Goal: Task Accomplishment & Management: Manage account settings

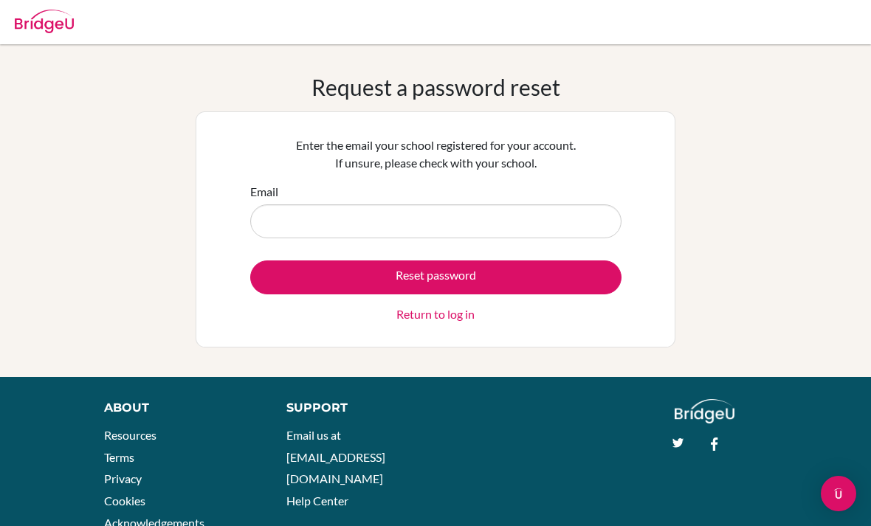
click at [548, 219] on input "Email" at bounding box center [435, 221] width 371 height 34
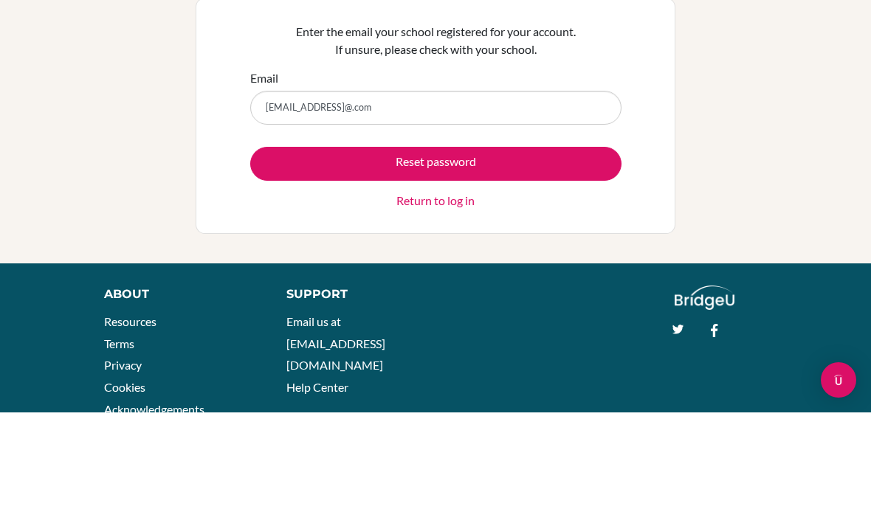
type input "mayacay07@gmail@.com"
click at [540, 261] on button "Reset password" at bounding box center [435, 278] width 371 height 34
click at [441, 306] on link "Return to log in" at bounding box center [435, 315] width 78 height 18
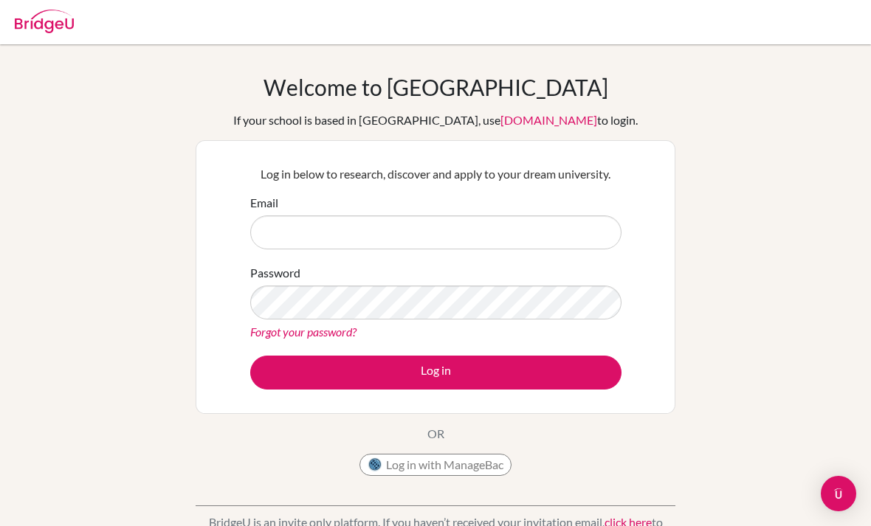
click at [483, 244] on input "Email" at bounding box center [435, 233] width 371 height 34
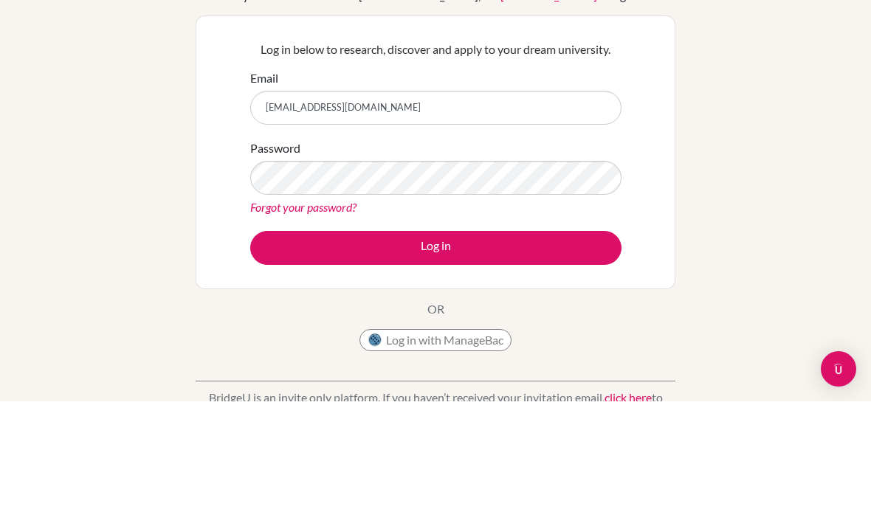
type input "[EMAIL_ADDRESS][DOMAIN_NAME]"
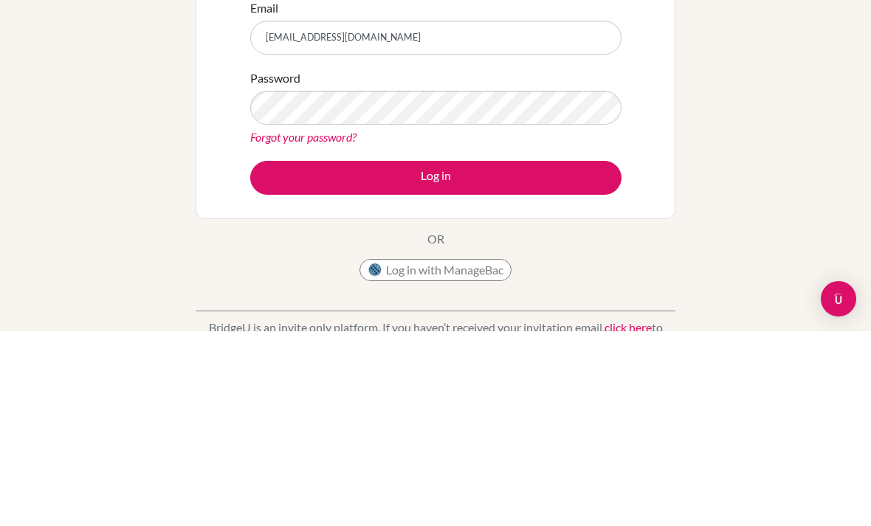
click at [520, 356] on button "Log in" at bounding box center [435, 373] width 371 height 34
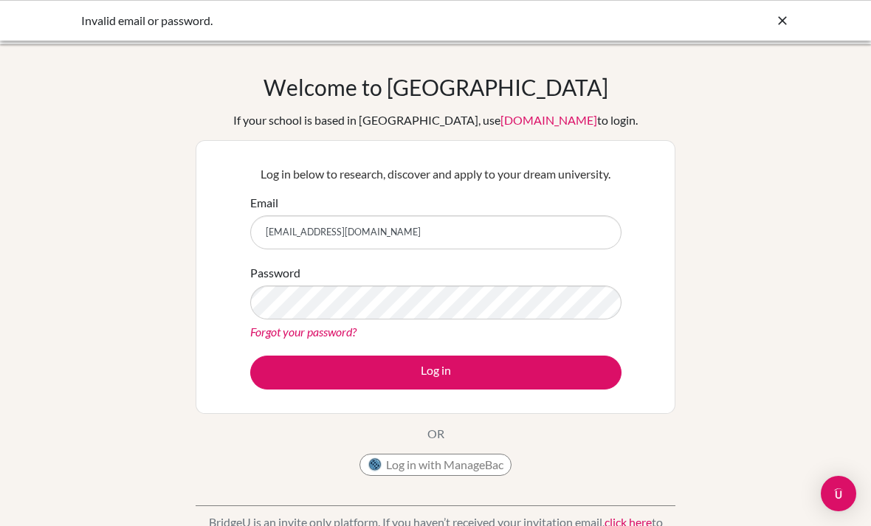
click at [782, 19] on icon at bounding box center [782, 20] width 15 height 15
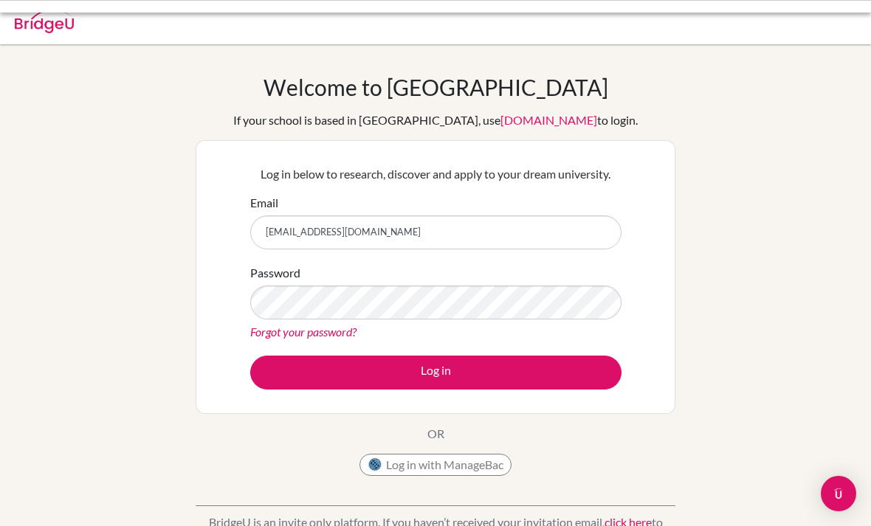
click at [791, 12] on div at bounding box center [435, 22] width 856 height 44
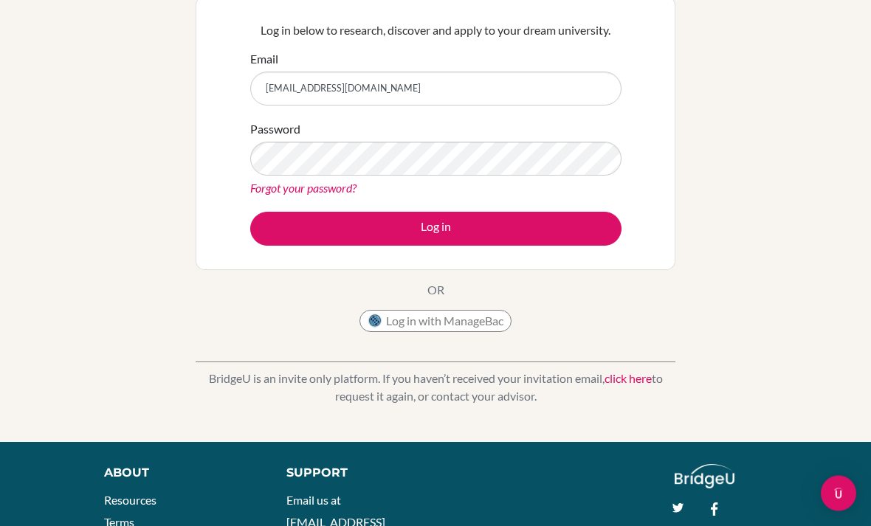
scroll to position [148, 0]
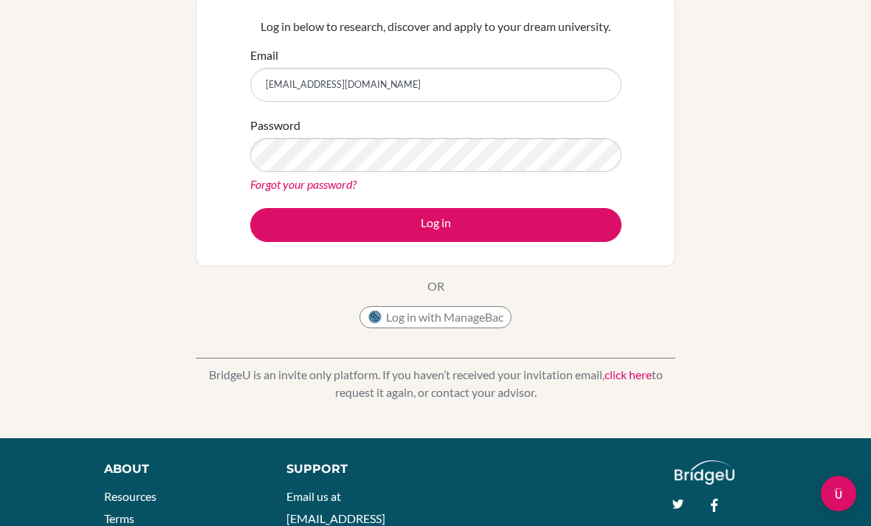
click at [638, 373] on link "click here" at bounding box center [627, 375] width 47 height 14
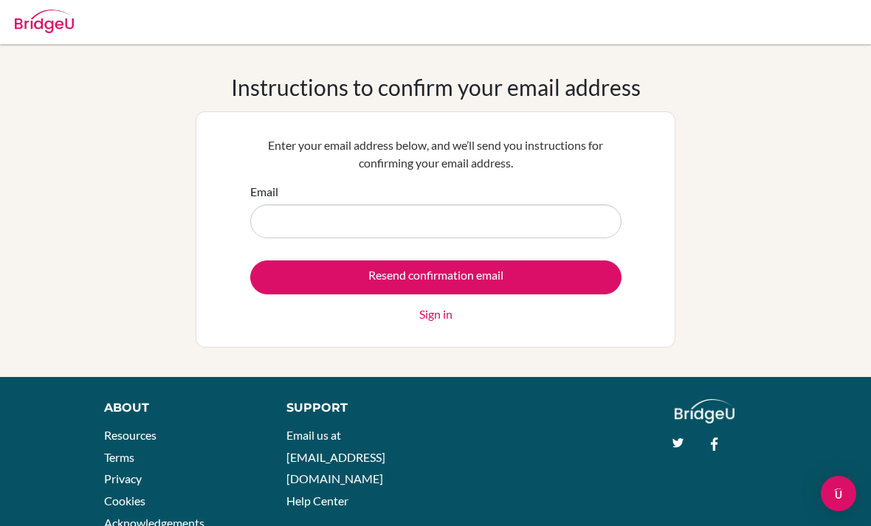
click at [520, 223] on input "Email" at bounding box center [435, 221] width 371 height 34
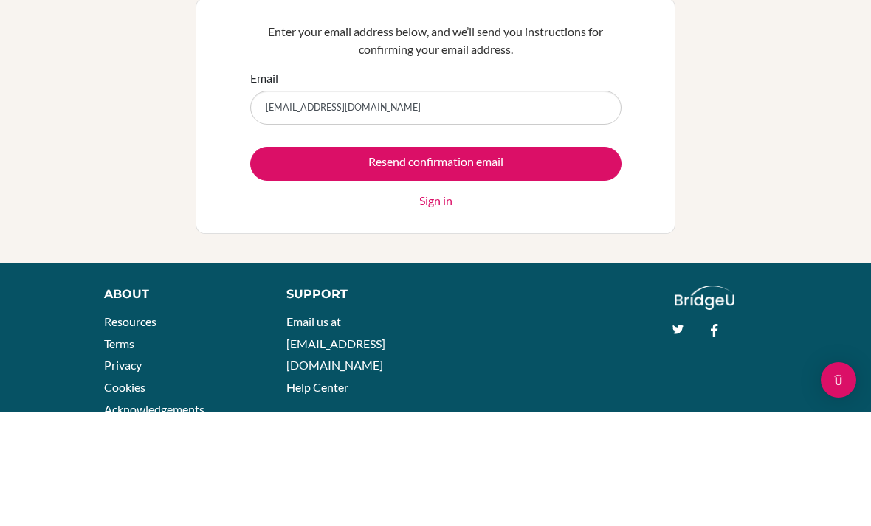
type input "[EMAIL_ADDRESS][DOMAIN_NAME]"
click at [551, 261] on input "Resend confirmation email" at bounding box center [435, 278] width 371 height 34
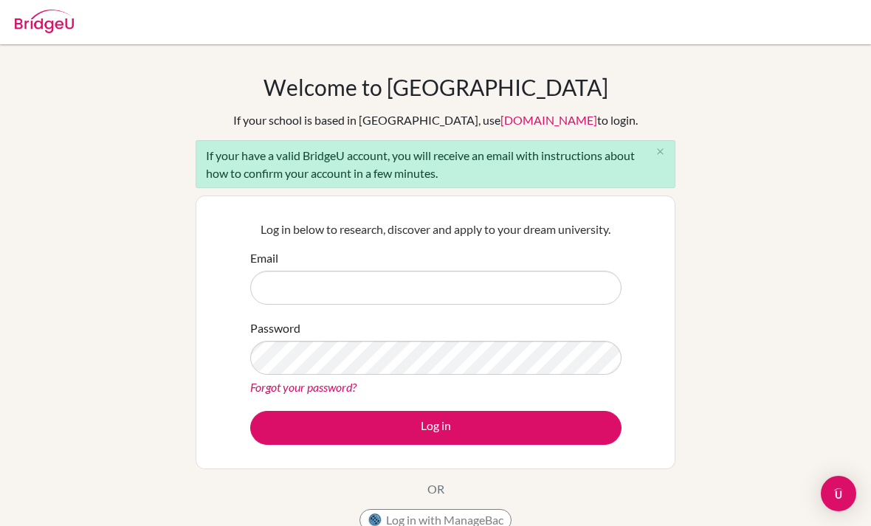
click at [473, 275] on input "Email" at bounding box center [435, 288] width 371 height 34
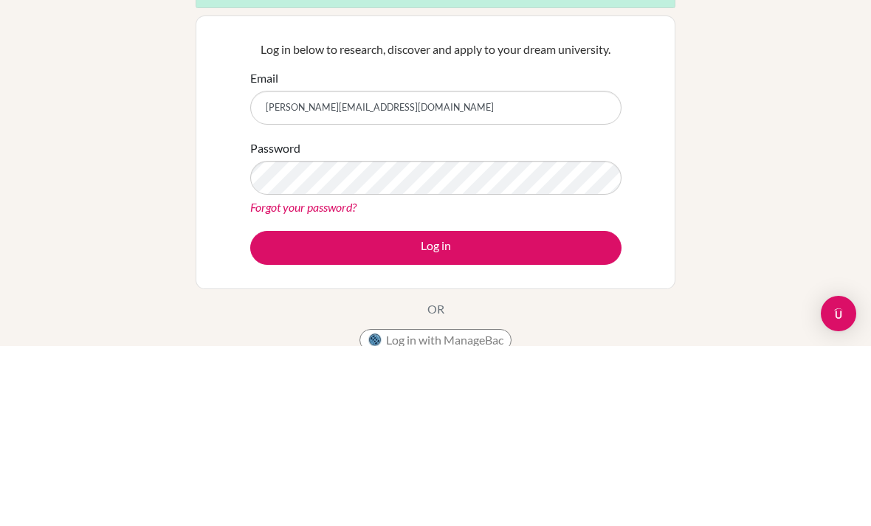
type input "[PERSON_NAME][EMAIL_ADDRESS][DOMAIN_NAME]"
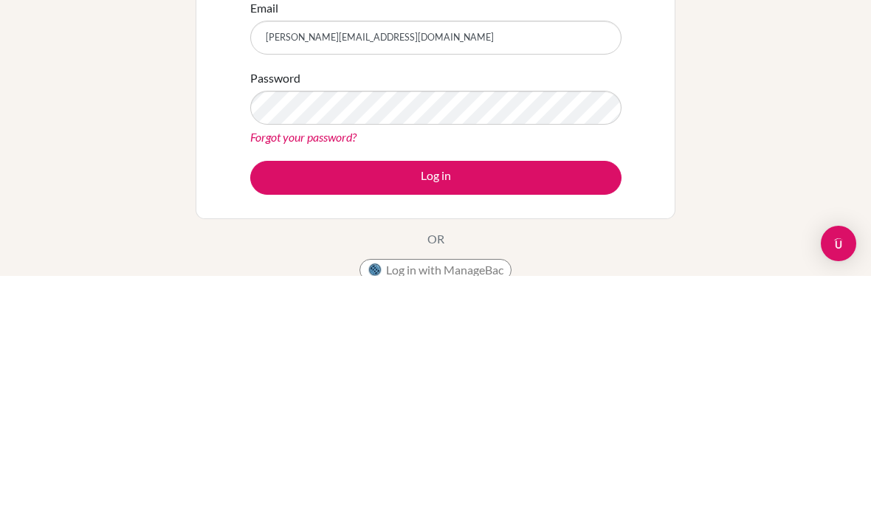
click at [510, 411] on button "Log in" at bounding box center [435, 428] width 371 height 34
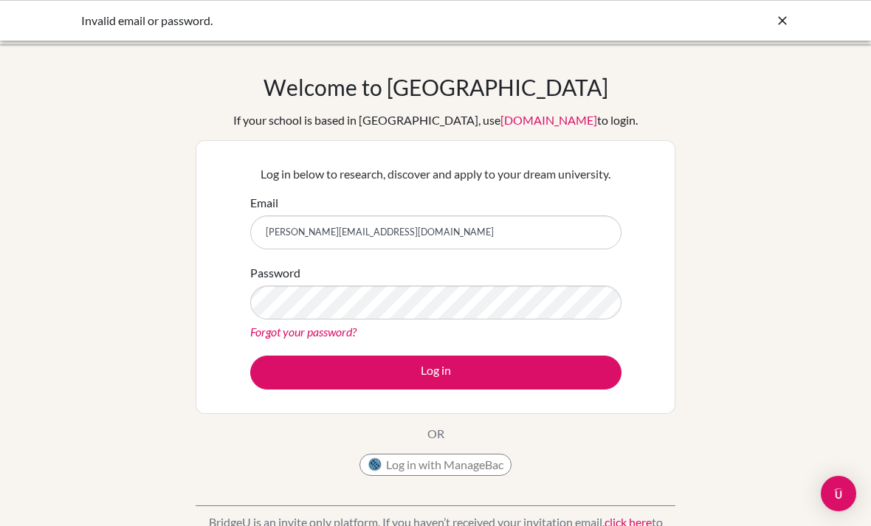
click at [492, 105] on div "Welcome to [GEOGRAPHIC_DATA] If your school is based in [GEOGRAPHIC_DATA], use …" at bounding box center [436, 279] width 480 height 410
click at [507, 82] on h1 "Welcome to [GEOGRAPHIC_DATA]" at bounding box center [435, 87] width 345 height 27
click at [500, 91] on h1 "Welcome to [GEOGRAPHIC_DATA]" at bounding box center [435, 87] width 345 height 27
click at [522, 123] on link "[DOMAIN_NAME]" at bounding box center [548, 120] width 97 height 14
